Goal: Check status

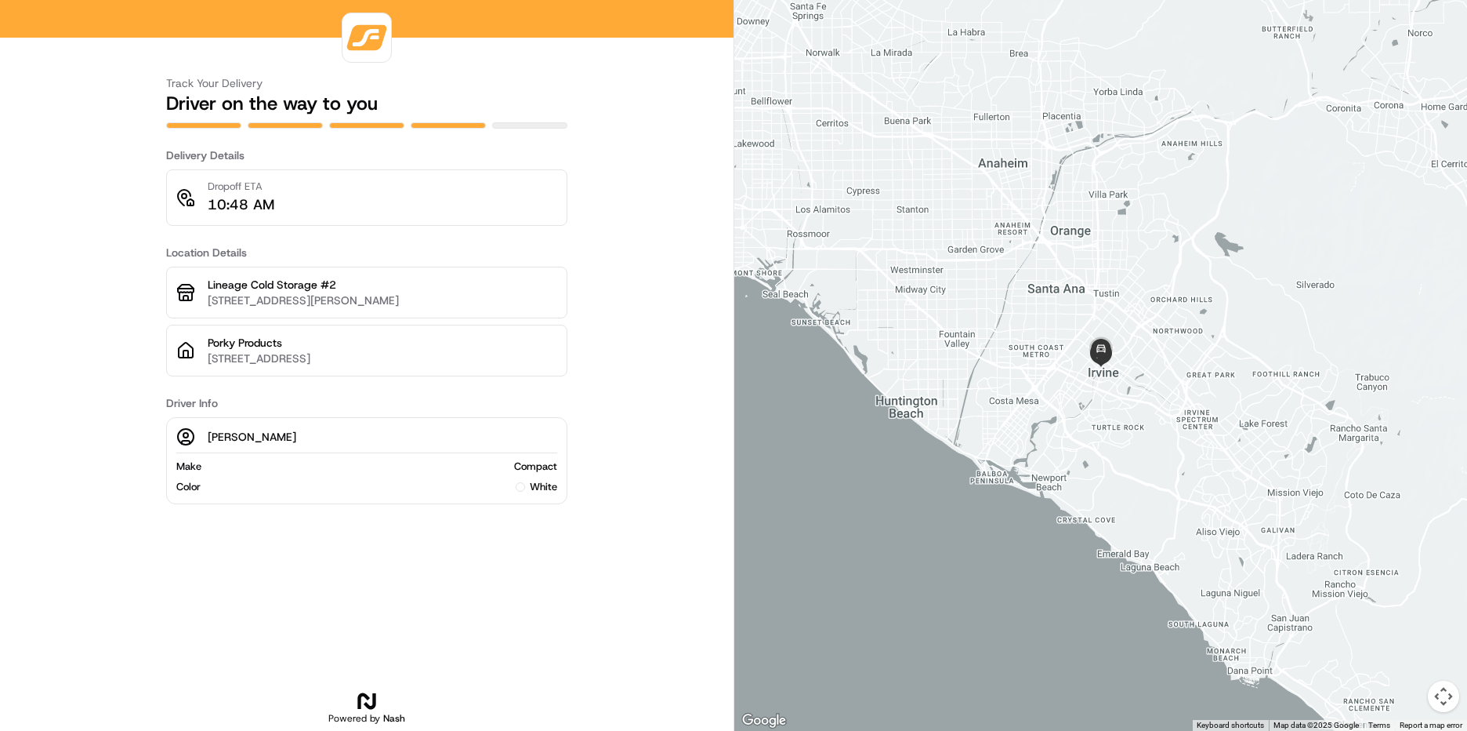
click at [503, 162] on h3 "Delivery Details" at bounding box center [366, 155] width 401 height 16
